Goal: Transaction & Acquisition: Purchase product/service

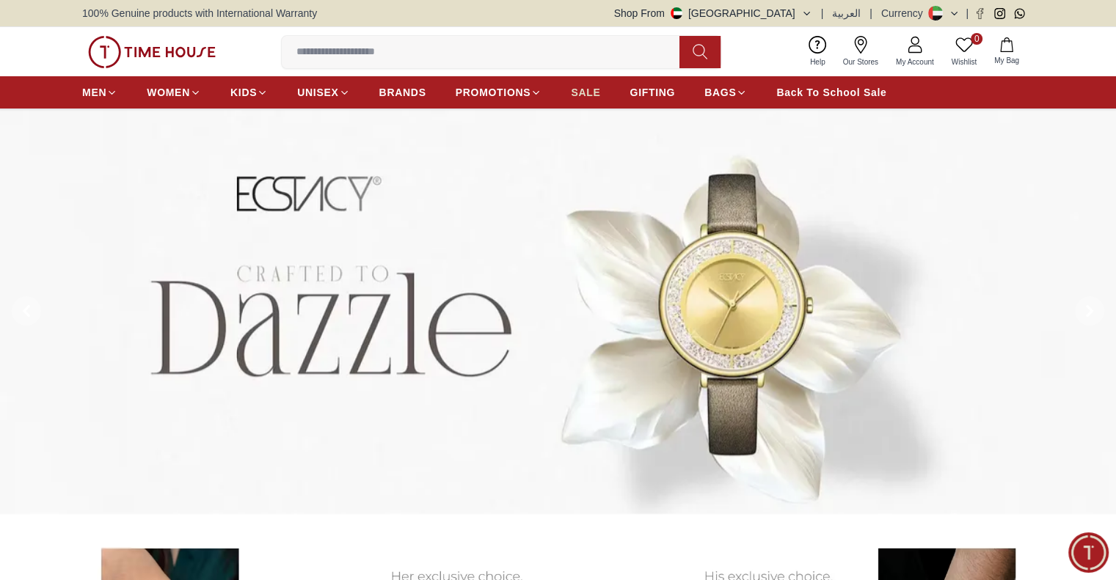
click at [580, 92] on span "SALE" at bounding box center [585, 92] width 29 height 15
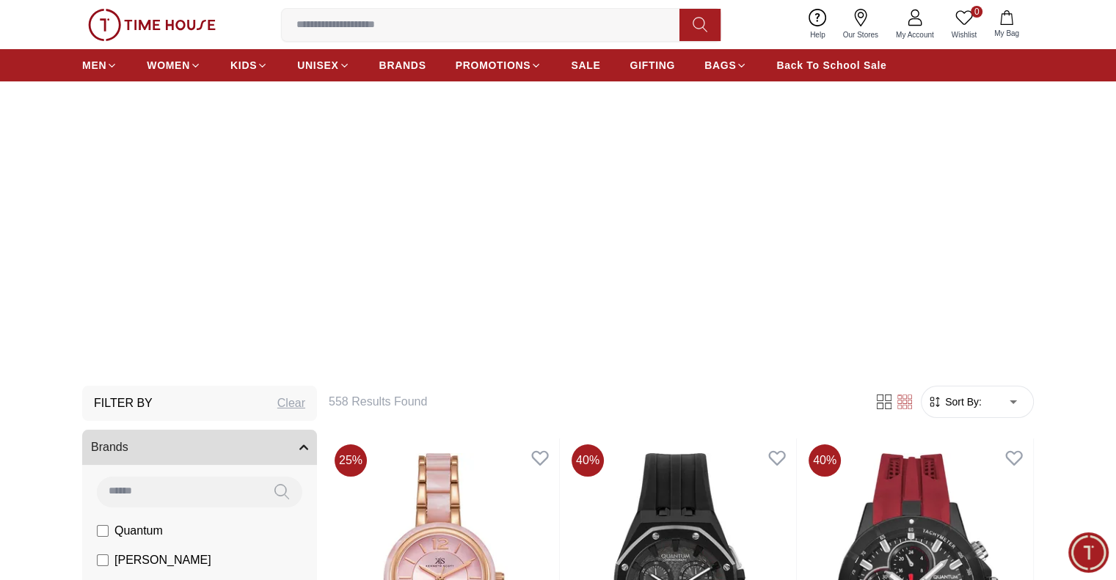
scroll to position [147, 0]
